Goal: Information Seeking & Learning: Find contact information

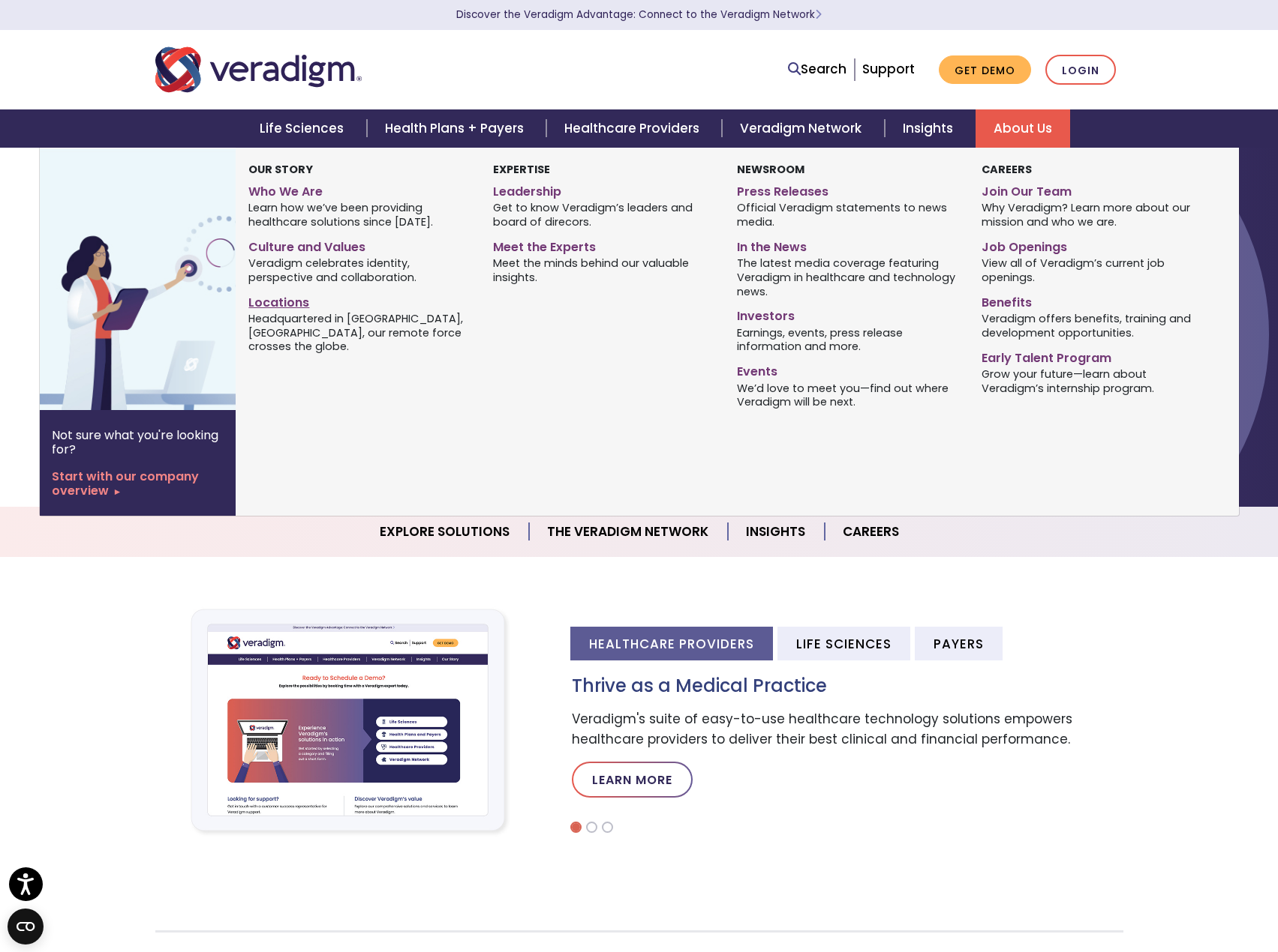
click at [279, 300] on link "Locations" at bounding box center [359, 300] width 222 height 21
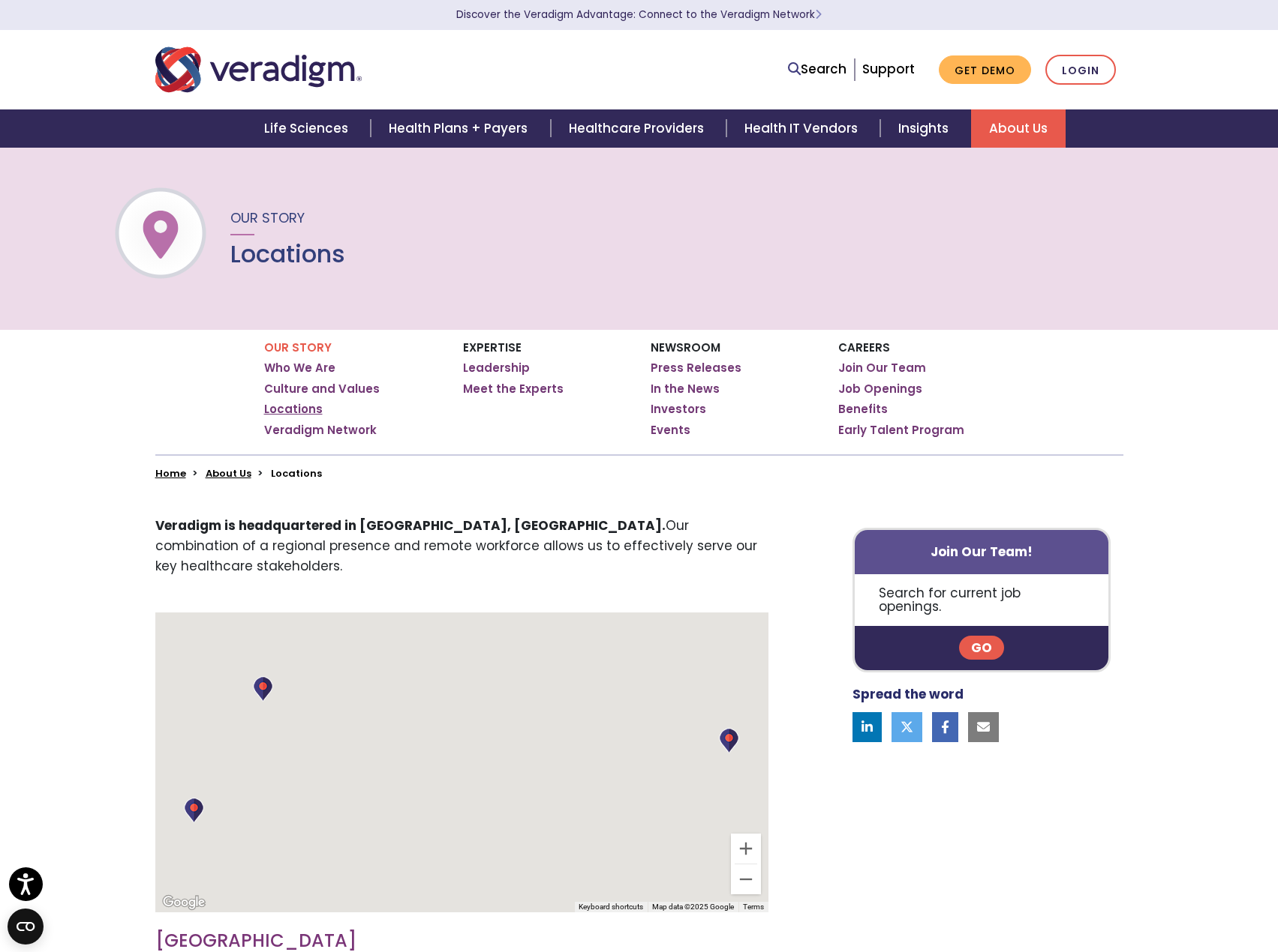
click at [279, 406] on link "Locations" at bounding box center [293, 409] width 58 height 15
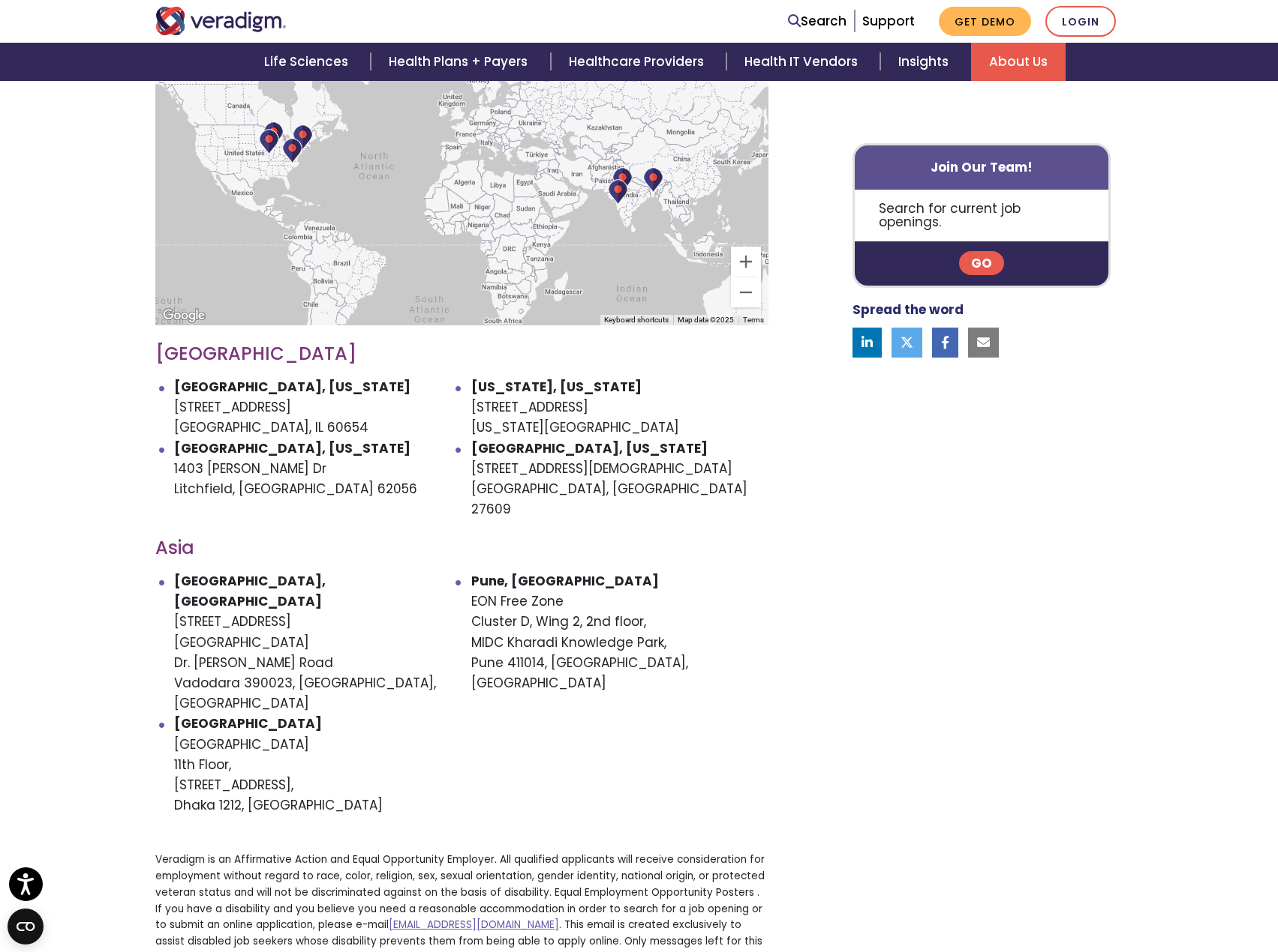
scroll to position [600, 0]
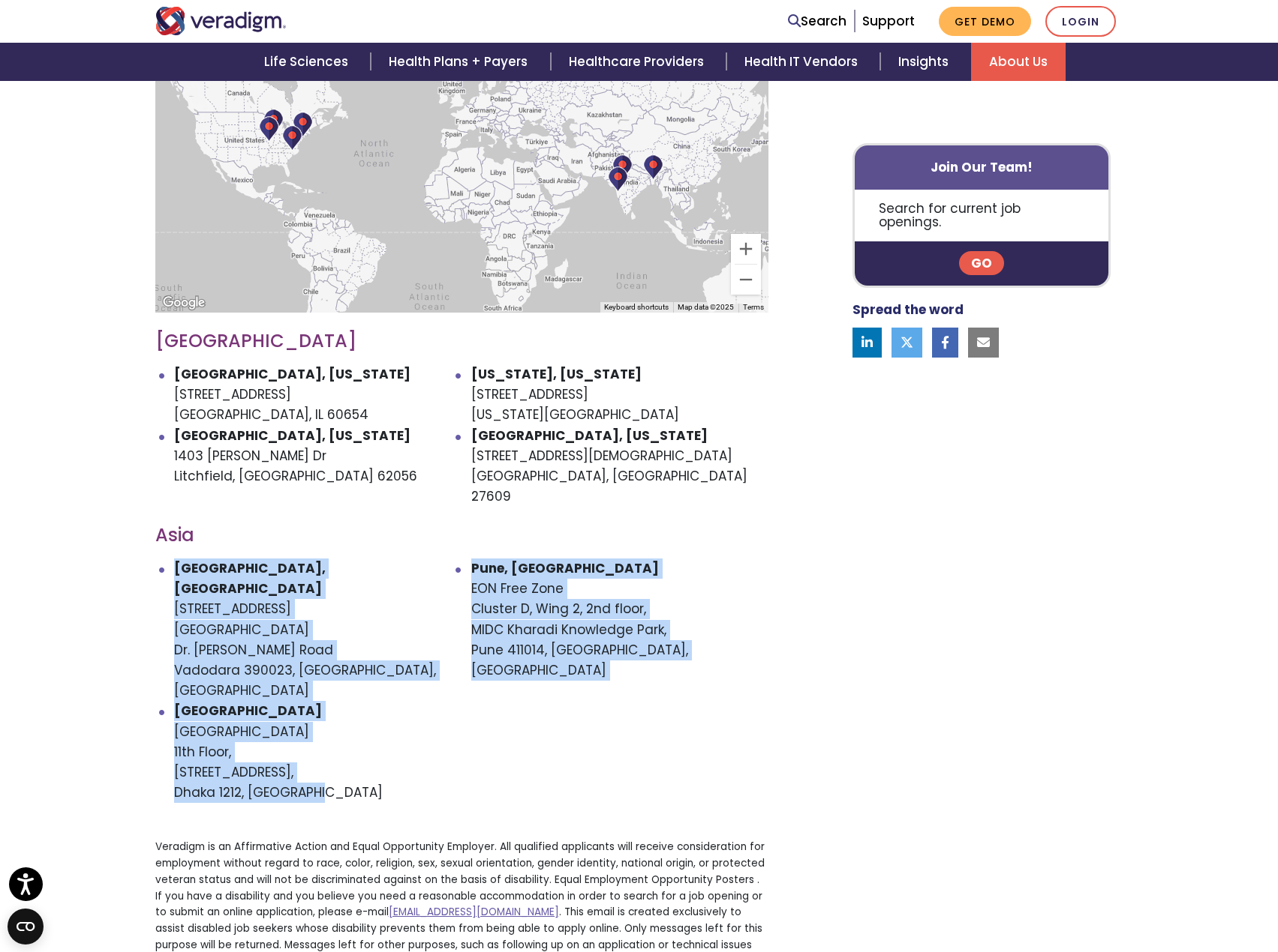
drag, startPoint x: 329, startPoint y: 713, endPoint x: 173, endPoint y: 530, distance: 240.5
click at [173, 559] on ul "Vadodara, India Unit - 901, 902, 9th Floor Atlantis Heights Dr. Vikram Sarabhai…" at bounding box center [462, 681] width 613 height 245
copy ul "Vadodara, India Unit - 901, 902, 9th Floor Atlantis Heights Dr. Vikram Sarabhai…"
